Goal: Information Seeking & Learning: Check status

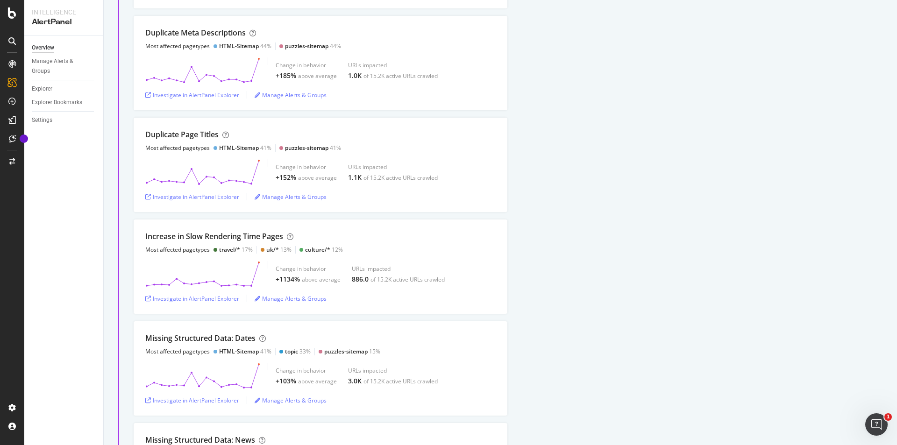
scroll to position [1547, 0]
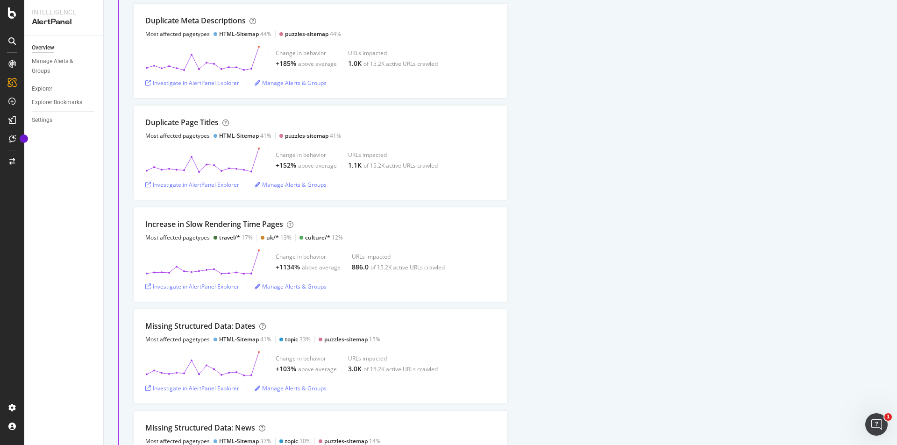
click at [890, 76] on div "Duplicate Meta Descriptions Most affected pagetypes HTML-Sitemap 44% puzzles-si…" at bounding box center [516, 51] width 764 height 94
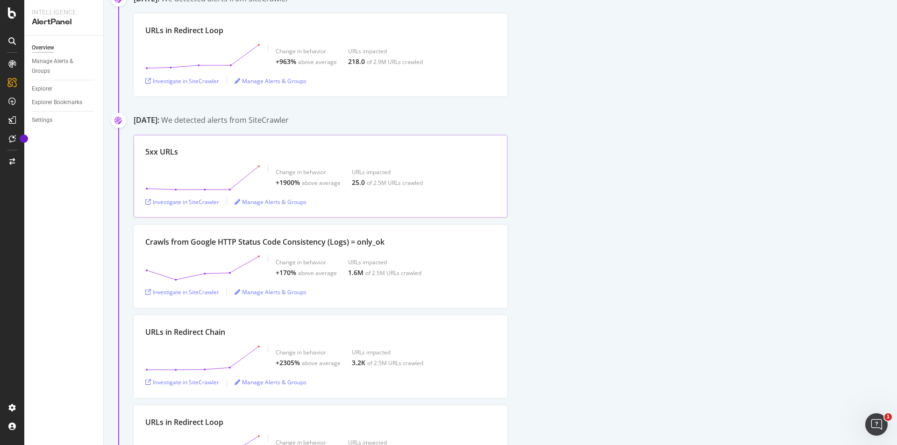
scroll to position [168, 0]
click at [175, 206] on div "Investigate in SiteCrawler" at bounding box center [182, 204] width 74 height 8
click at [190, 298] on div "Investigate in SiteCrawler" at bounding box center [182, 294] width 74 height 8
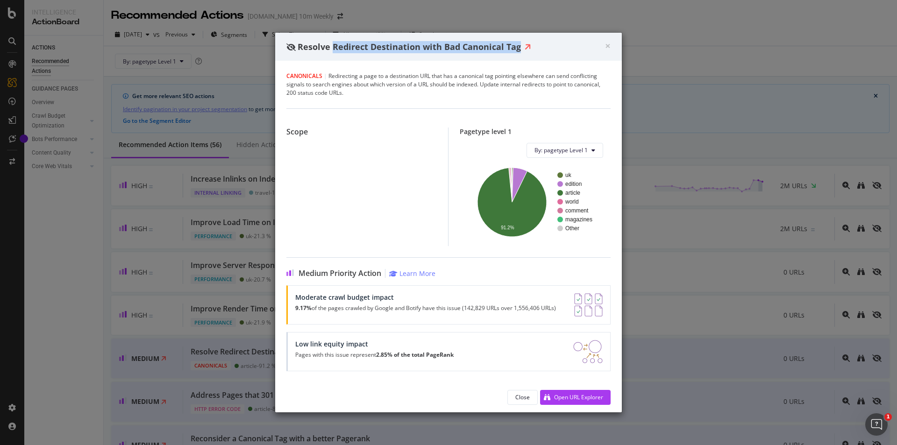
drag, startPoint x: 333, startPoint y: 45, endPoint x: 520, endPoint y: 45, distance: 187.0
click at [520, 45] on div "Resolve Redirect Destination with Bad Canonical Tag" at bounding box center [446, 47] width 319 height 12
copy span "Redirect Destination with Bad Canonical Tag"
click at [577, 395] on div "Open URL Explorer" at bounding box center [578, 398] width 49 height 8
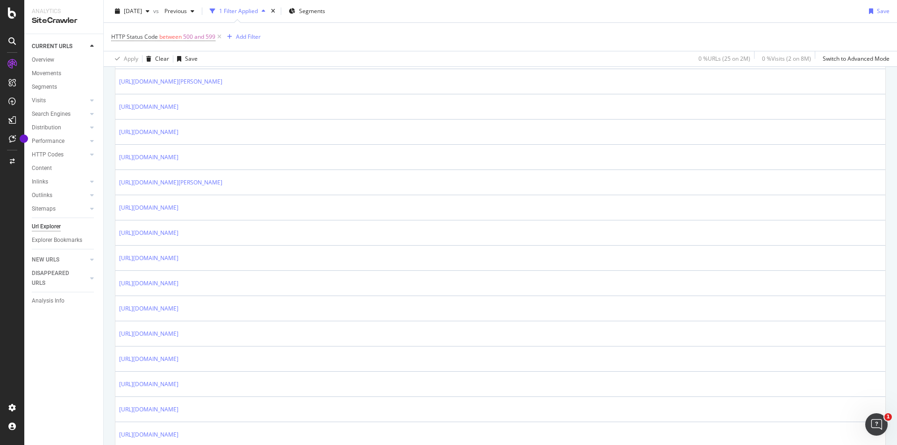
scroll to position [337, 0]
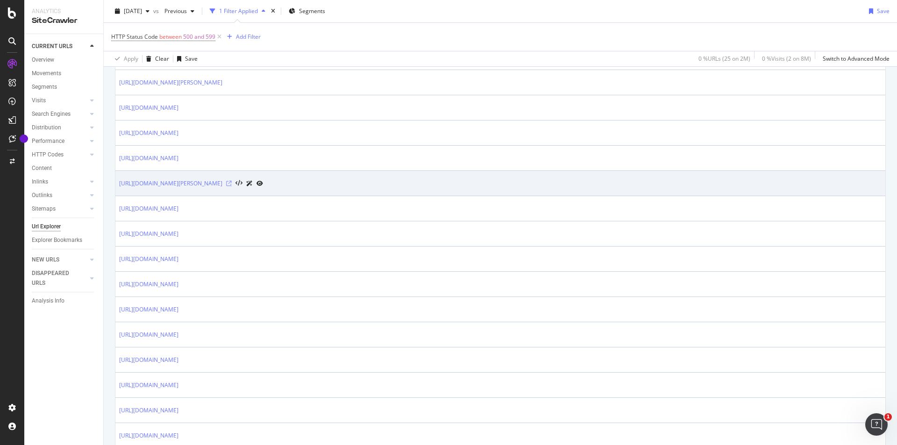
click at [232, 185] on icon at bounding box center [229, 184] width 6 height 6
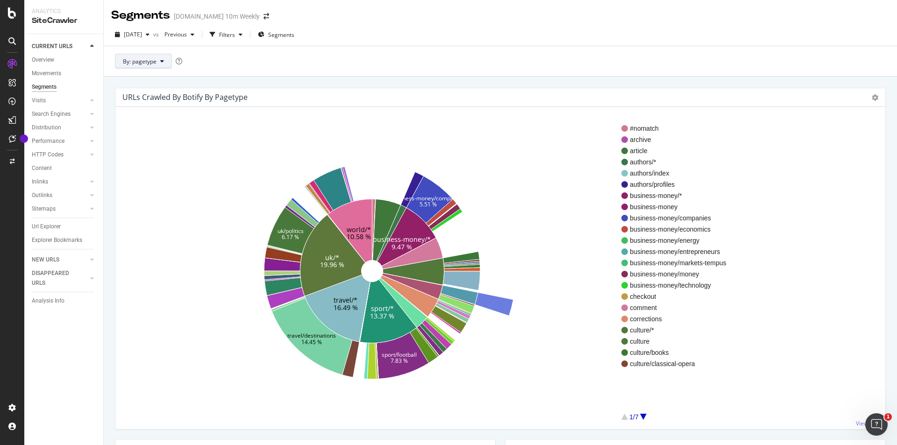
click at [170, 58] on button "By: pagetype" at bounding box center [143, 61] width 57 height 15
click at [235, 35] on div "Filters" at bounding box center [227, 35] width 16 height 8
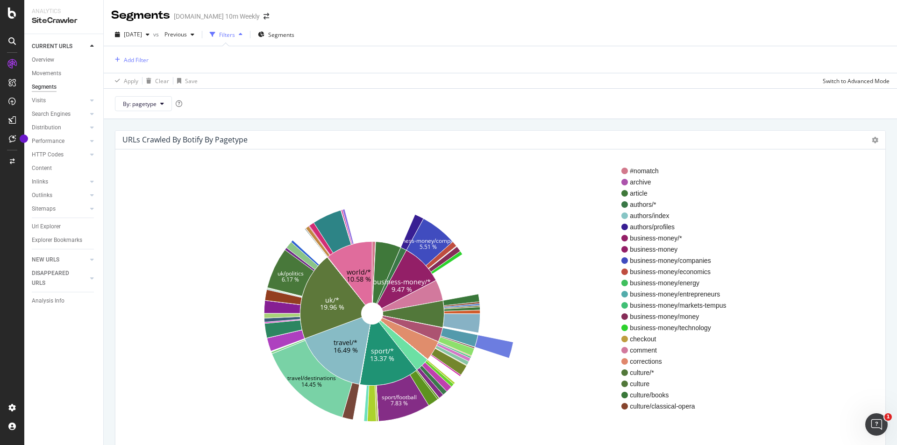
click at [243, 35] on icon "button" at bounding box center [241, 35] width 4 height 6
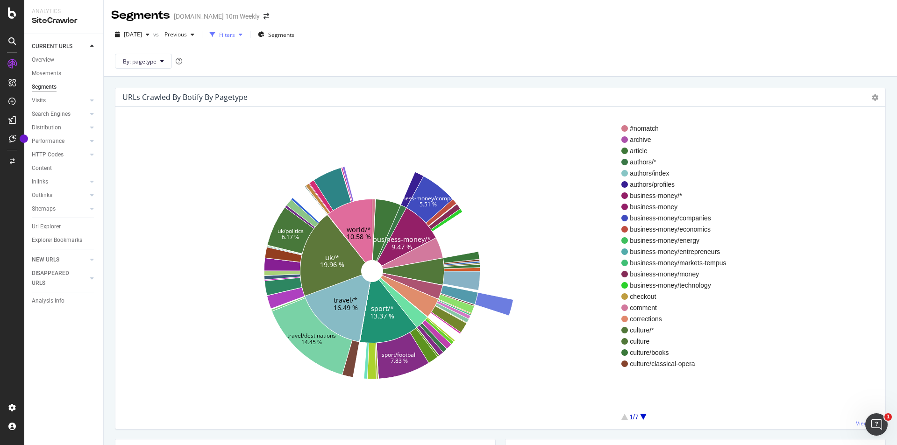
click at [243, 35] on icon "button" at bounding box center [241, 35] width 4 height 6
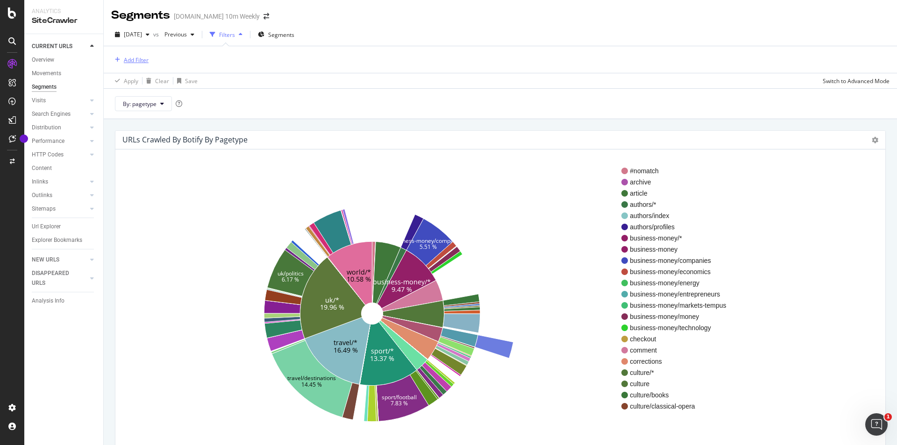
click at [140, 59] on div "Add Filter" at bounding box center [136, 60] width 25 height 8
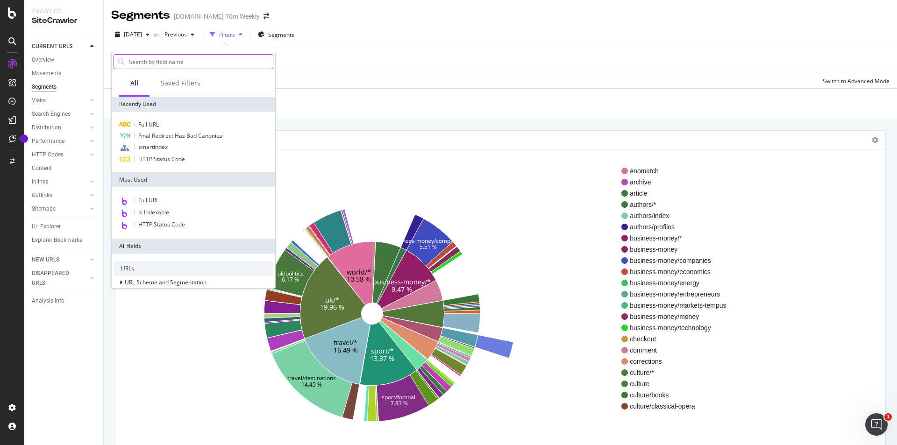
click at [175, 66] on input "text" at bounding box center [200, 62] width 145 height 14
click at [182, 79] on div "Saved Filters" at bounding box center [181, 83] width 40 height 9
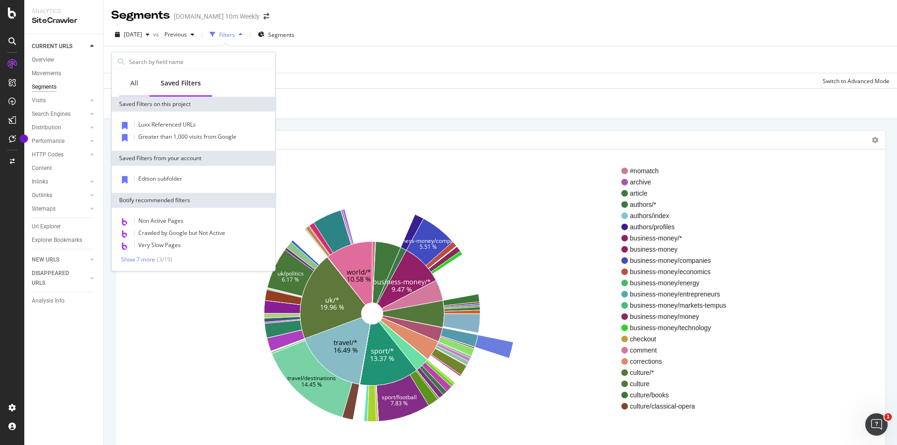
click at [138, 80] on div "All" at bounding box center [134, 84] width 30 height 26
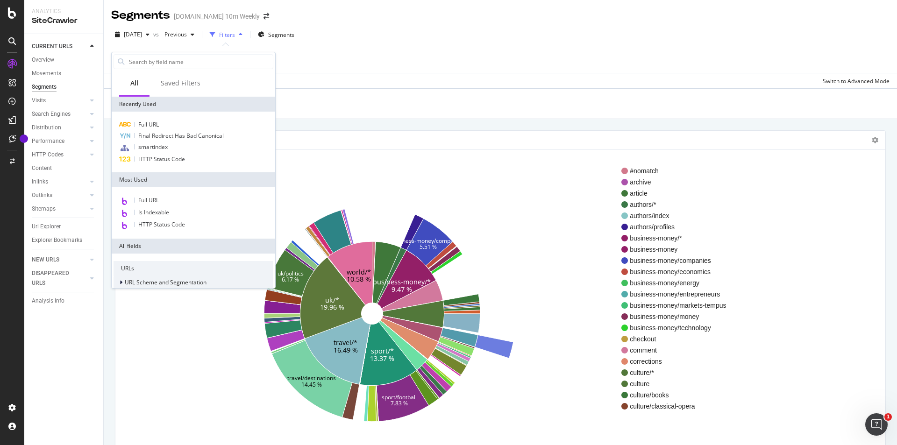
click at [129, 283] on span "URL Scheme and Segmentation" at bounding box center [166, 283] width 82 height 8
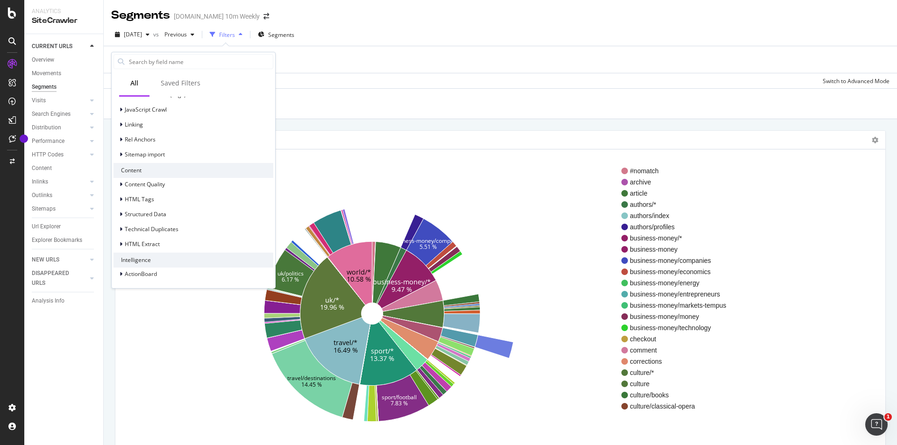
scroll to position [411, 0]
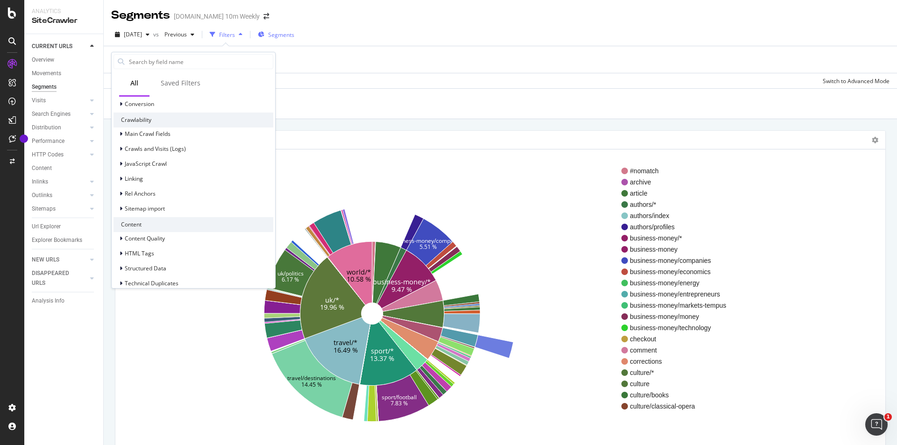
click at [288, 37] on span "Segments" at bounding box center [281, 35] width 26 height 8
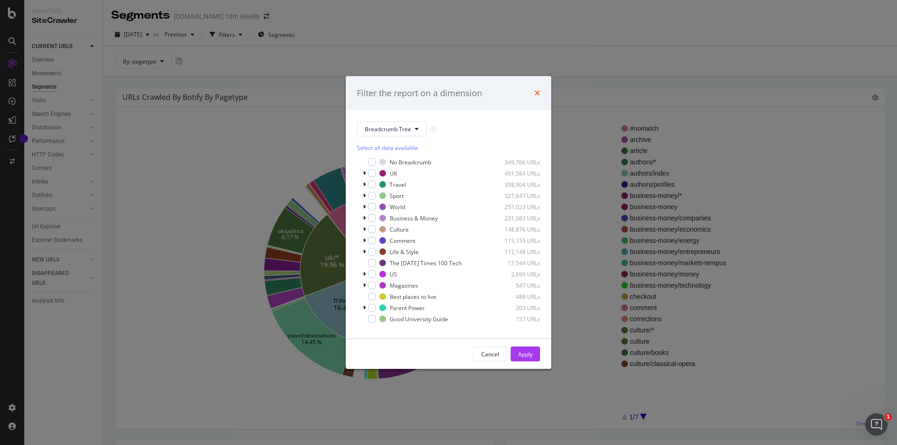
click at [536, 90] on icon "times" at bounding box center [538, 92] width 6 height 7
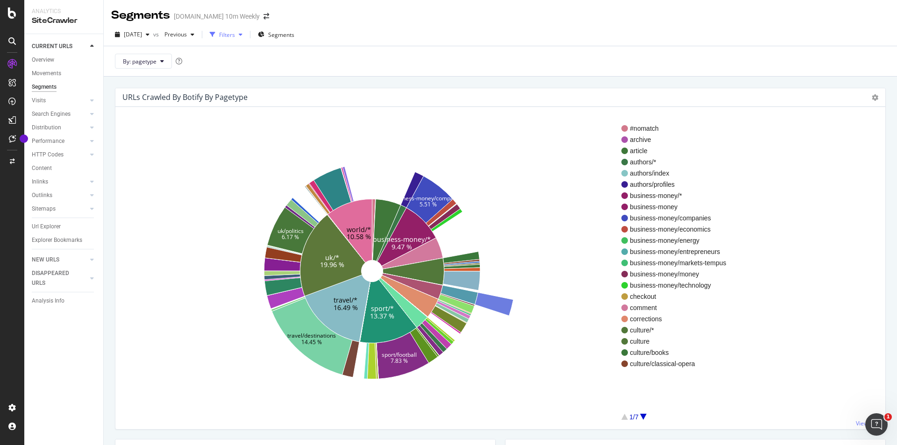
click at [246, 40] on div "Filters" at bounding box center [226, 35] width 40 height 14
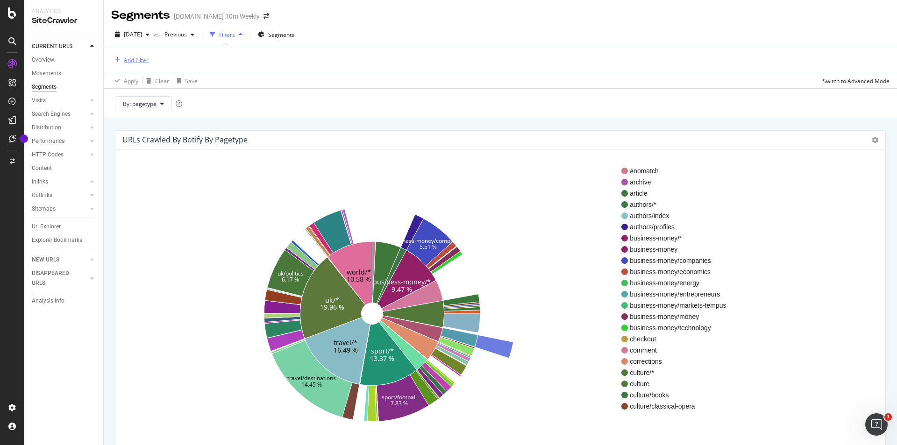
click at [142, 65] on div "Add Filter" at bounding box center [129, 60] width 37 height 10
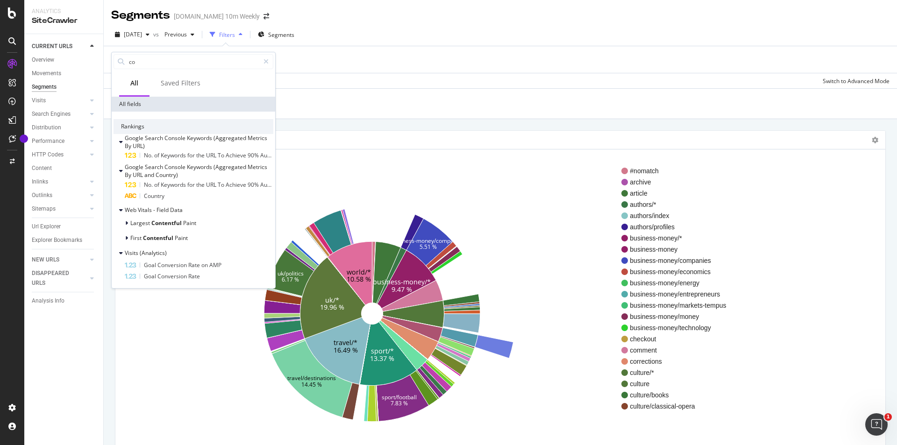
type input "c"
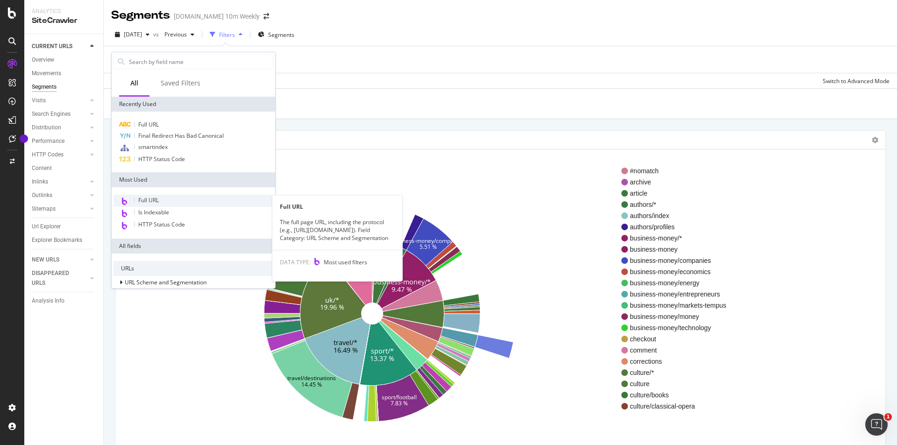
click at [159, 195] on div "Full URL" at bounding box center [194, 201] width 160 height 12
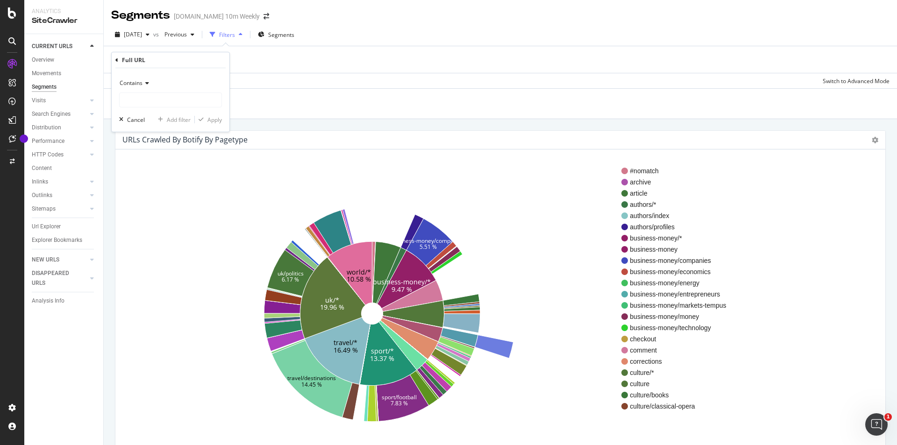
click at [145, 81] on icon at bounding box center [146, 83] width 7 height 6
click at [148, 178] on span "Contains" at bounding box center [136, 176] width 25 height 8
click at [148, 178] on icon "business-money/* 9.47 % sport/* 13.37 % travel/* 16.49 % uk/* 19.96 % world/* 1…" at bounding box center [372, 314] width 499 height 288
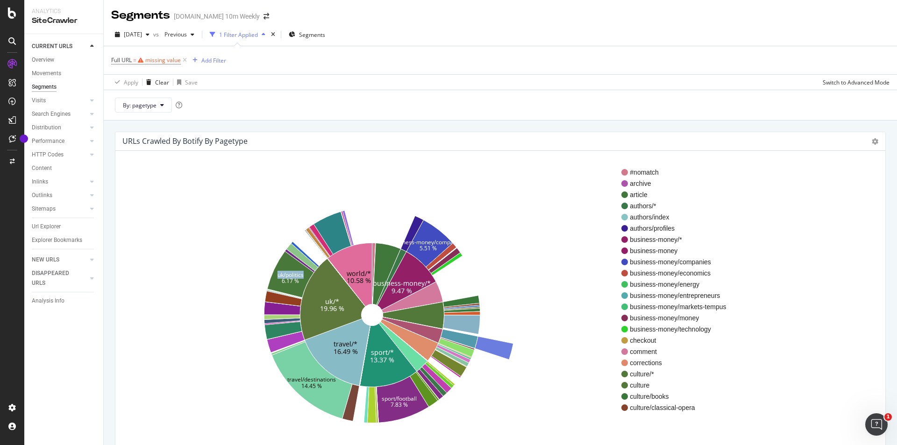
click at [148, 178] on icon "business-money/* 9.47 % sport/* 13.37 % travel/* 16.49 % uk/* 19.96 % world/* 1…" at bounding box center [372, 315] width 499 height 288
click at [162, 59] on div "missing value" at bounding box center [163, 60] width 36 height 8
click at [149, 105] on input "text" at bounding box center [171, 99] width 102 height 15
type input "robots.txt"
click at [218, 124] on div "Contains robots.txt Cancel Add filter Apply" at bounding box center [171, 99] width 118 height 64
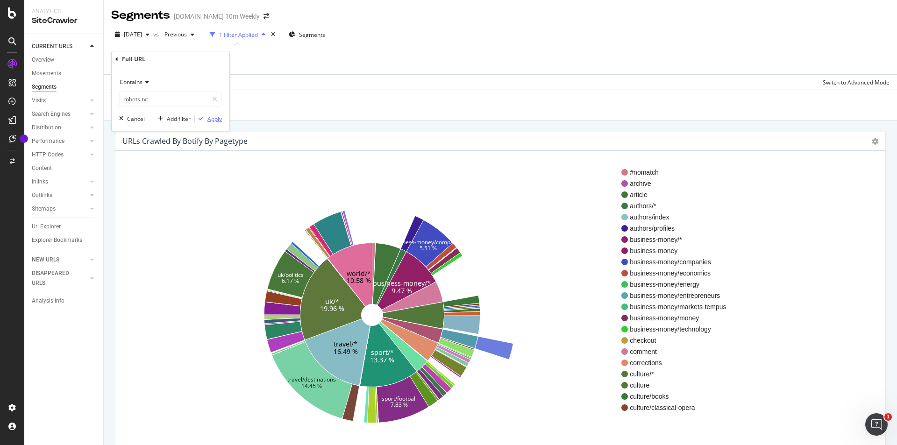
click at [216, 121] on div "Apply" at bounding box center [215, 119] width 14 height 8
